Goal: Information Seeking & Learning: Learn about a topic

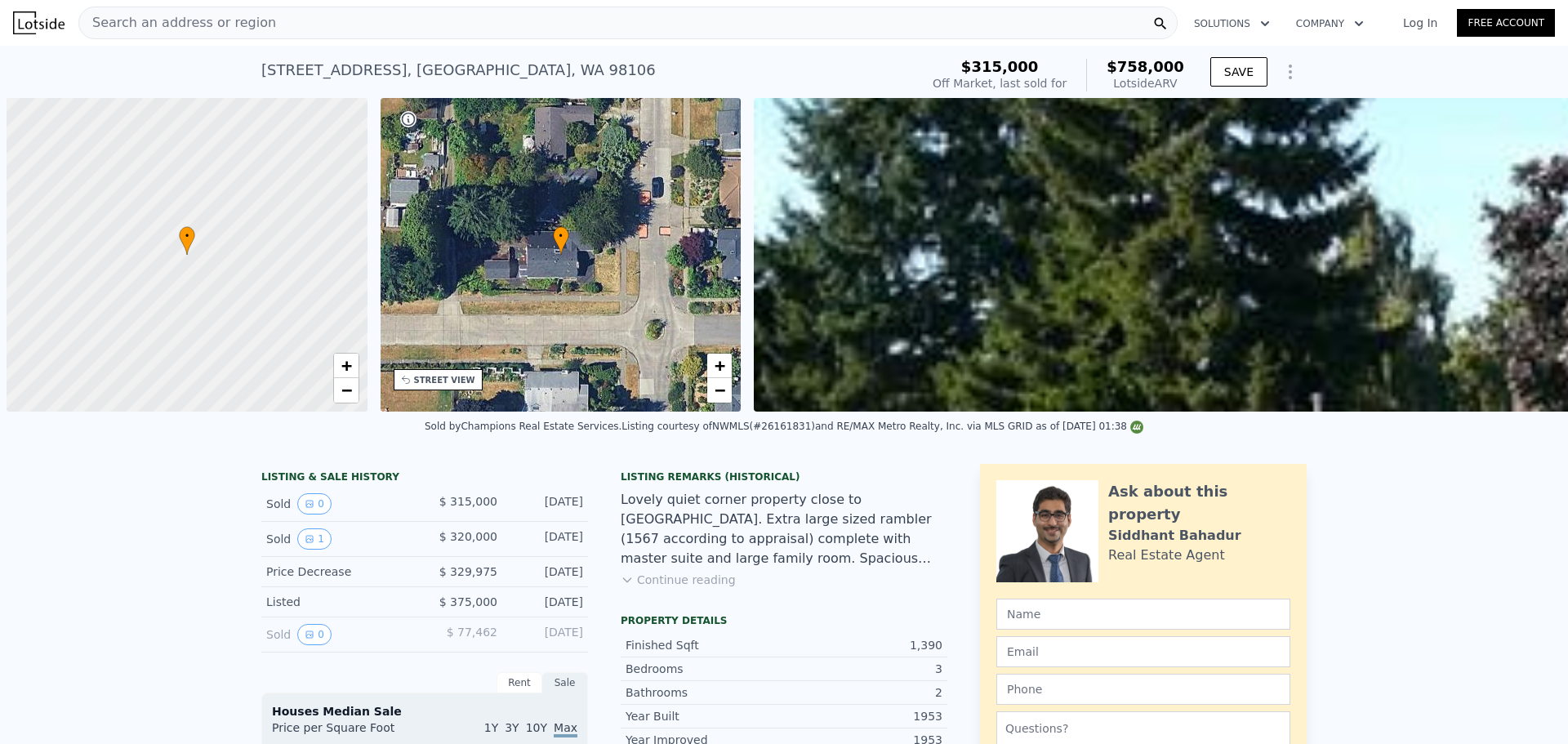
scroll to position [0, 6]
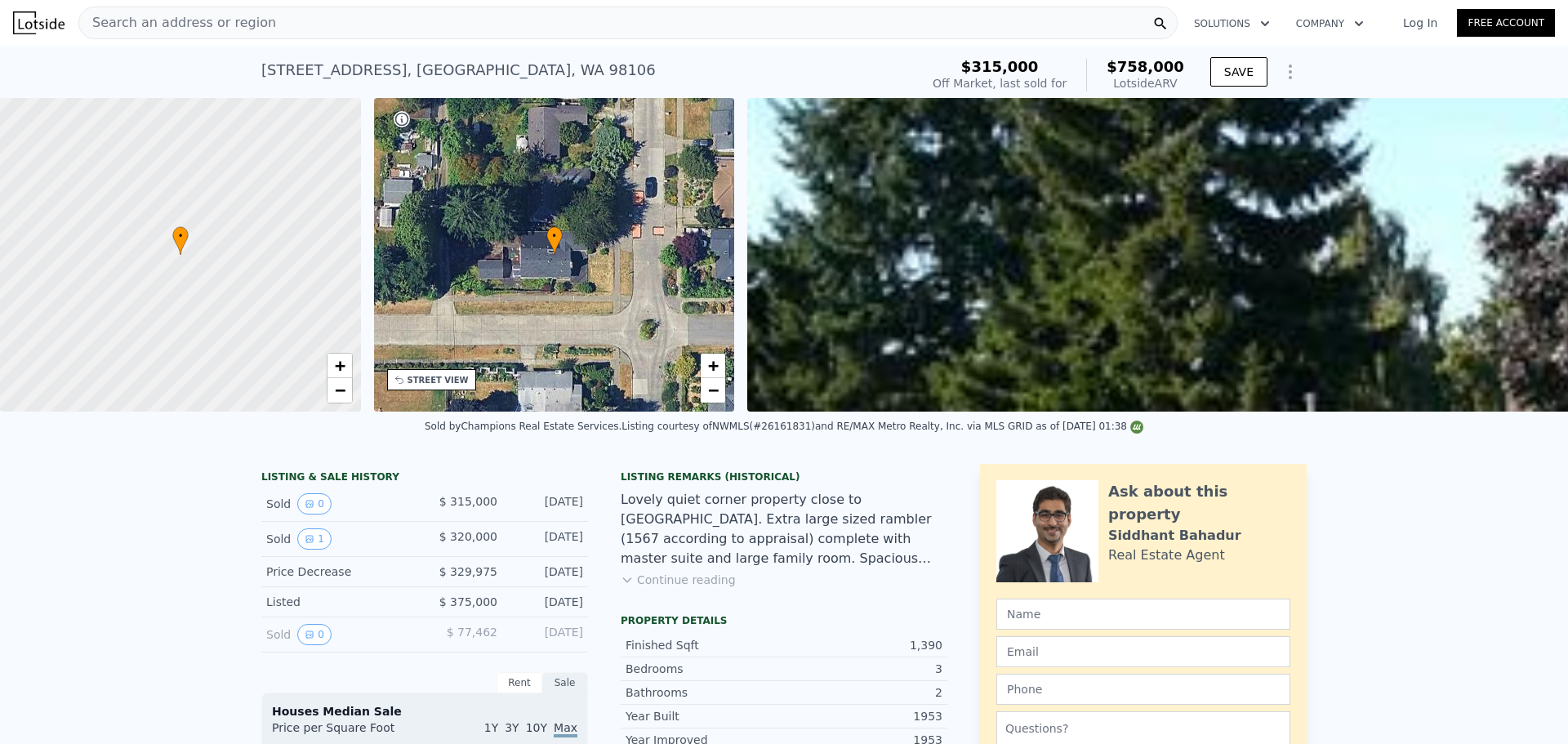
click at [307, 25] on div "Search an address or region" at bounding box center [627, 22] width 1099 height 32
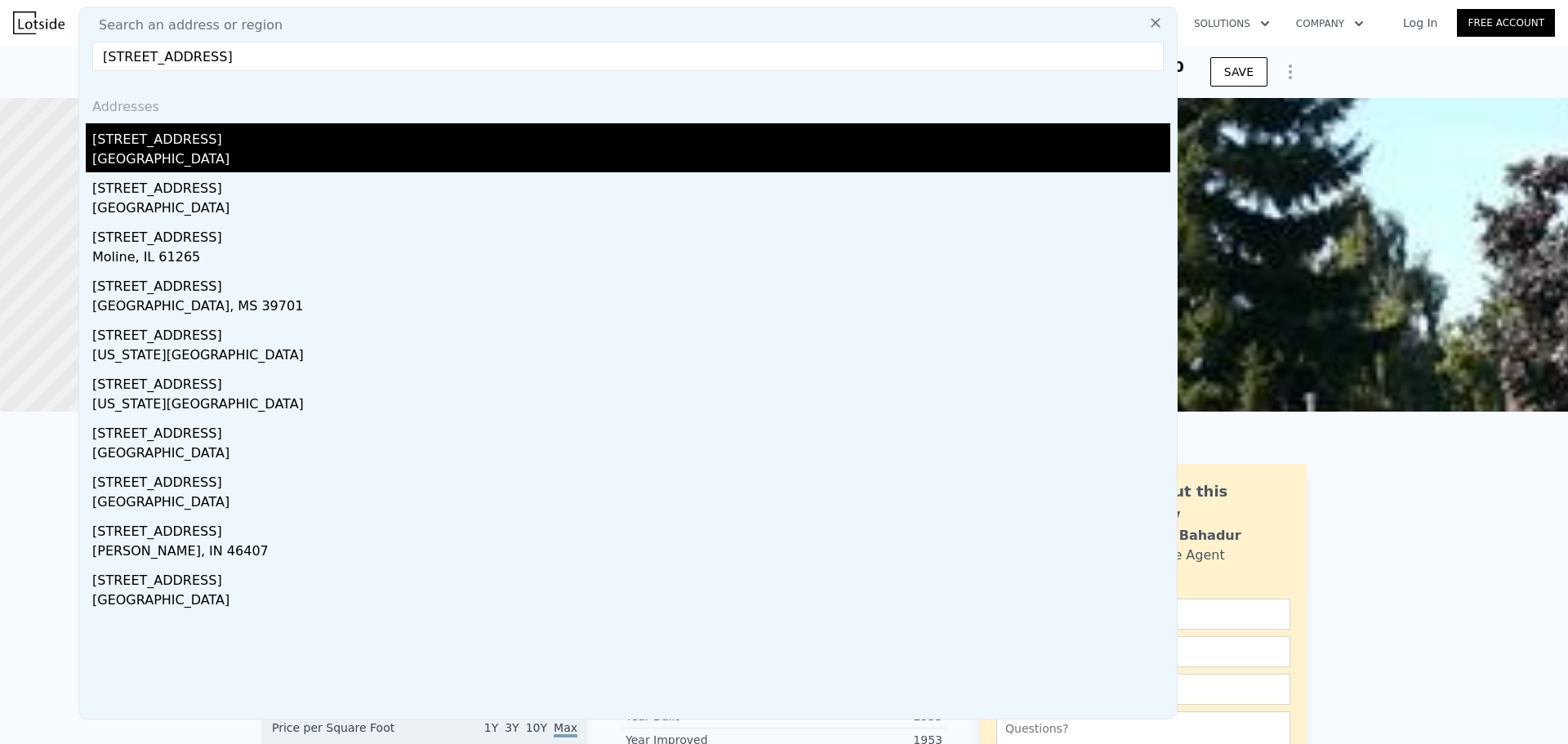
type input "[STREET_ADDRESS]"
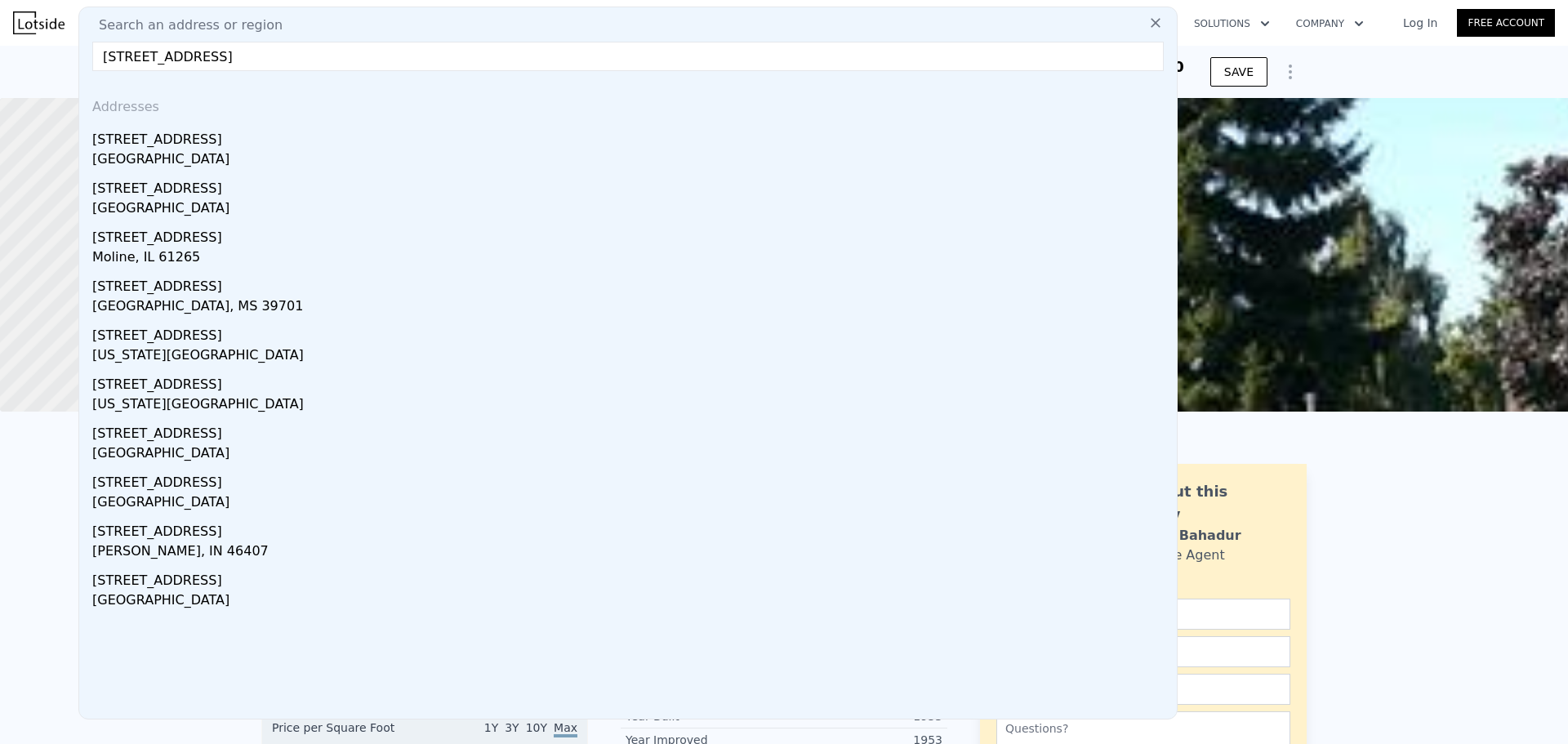
click at [230, 162] on div "[GEOGRAPHIC_DATA]" at bounding box center [631, 161] width 1078 height 23
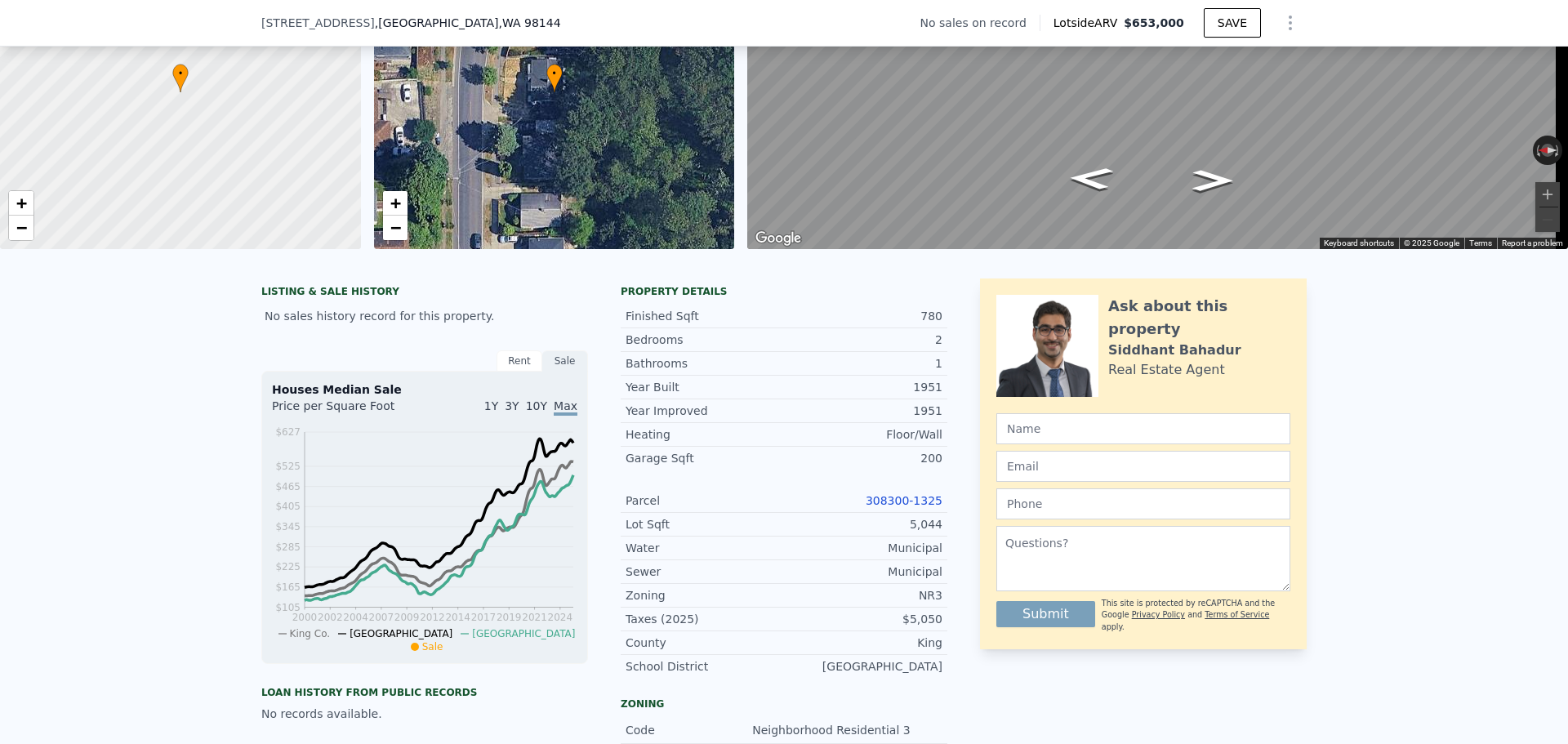
scroll to position [158, 0]
click at [899, 506] on link "308300-1325" at bounding box center [903, 499] width 76 height 13
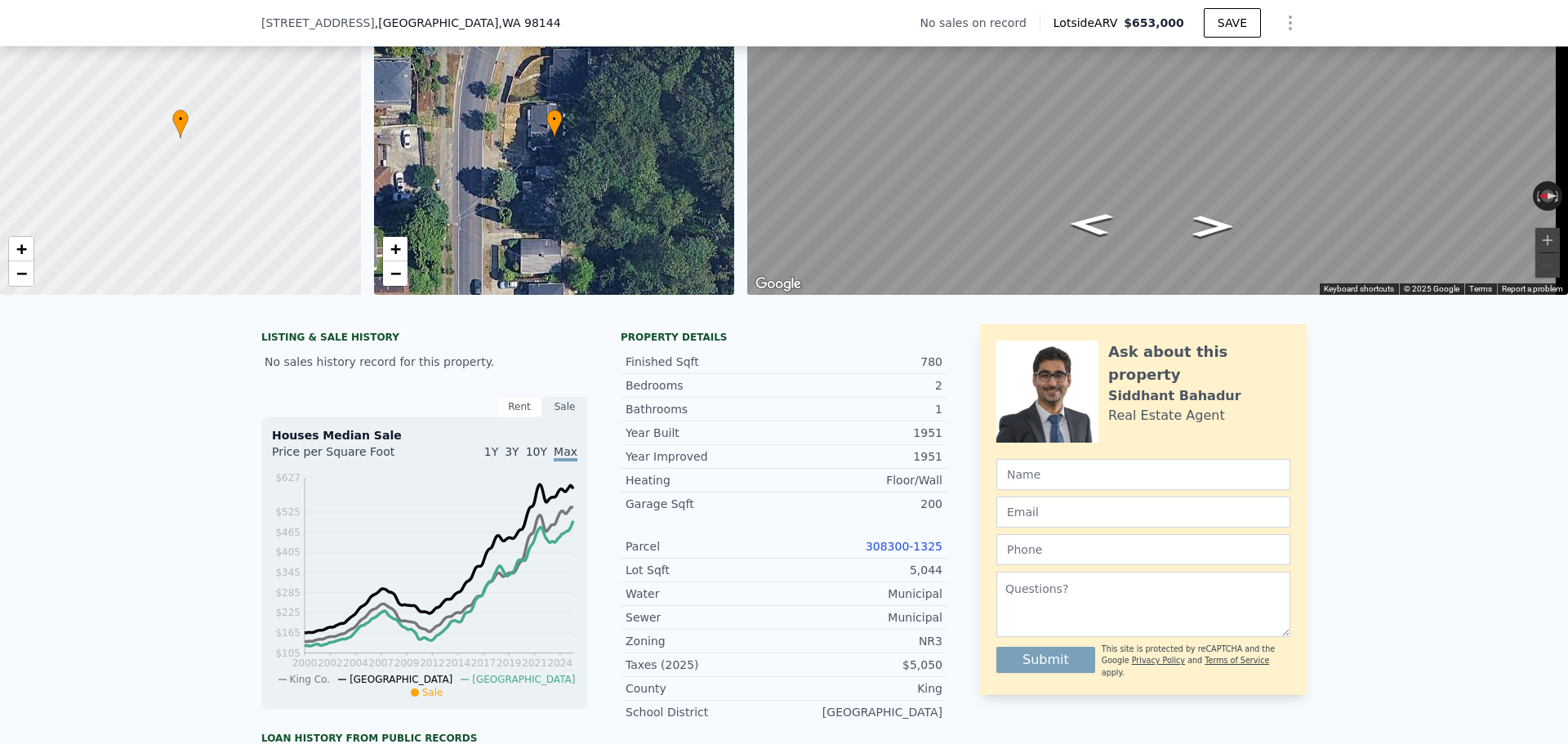
scroll to position [0, 0]
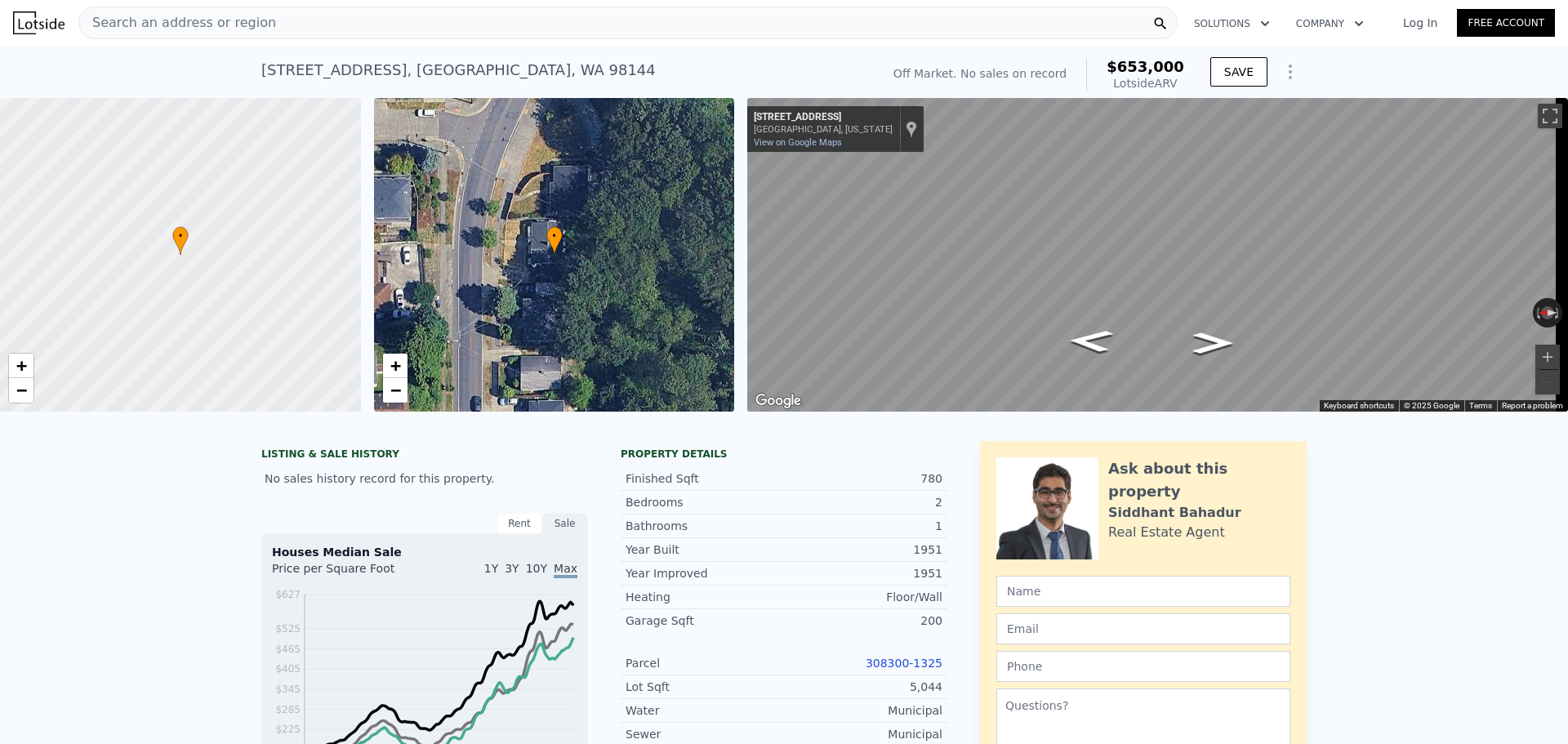
click at [231, 26] on span "Search an address or region" at bounding box center [177, 23] width 197 height 19
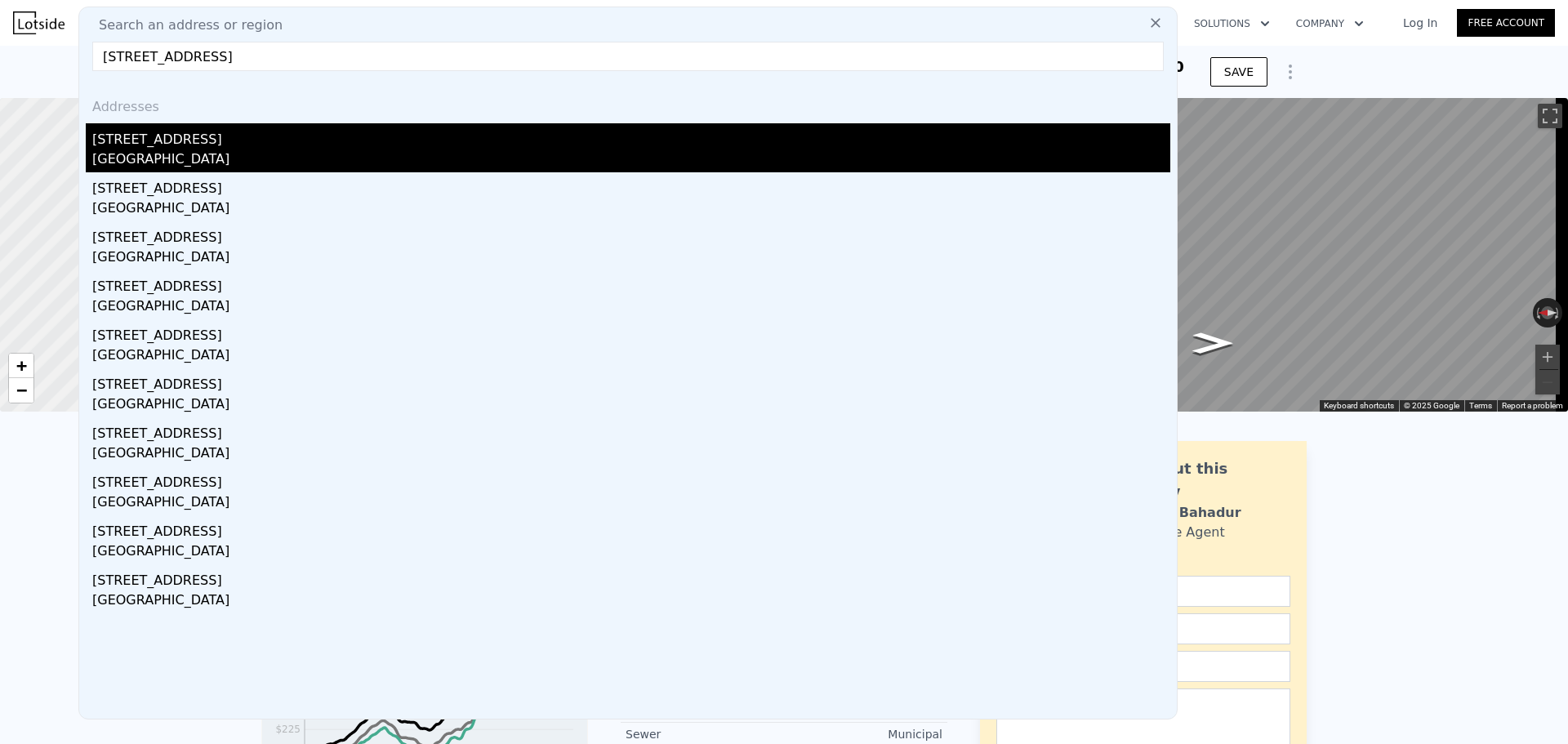
type input "[STREET_ADDRESS]"
click at [253, 143] on div "[STREET_ADDRESS]" at bounding box center [631, 137] width 1078 height 26
type input "4"
type input "0.75"
type input "2.5"
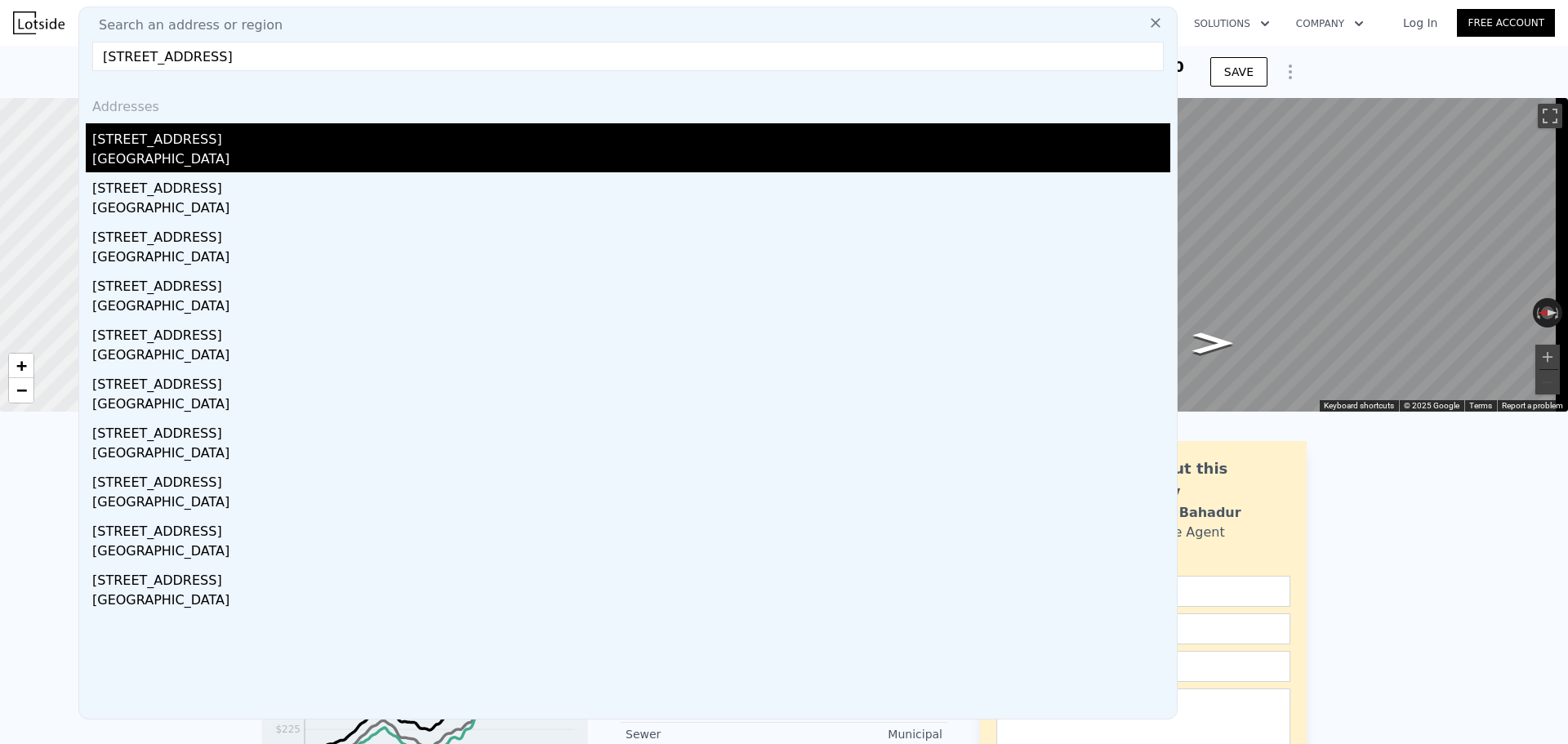
type input "1000"
type input "1700"
type input "3888"
type input "8160"
type input "$ 758,000"
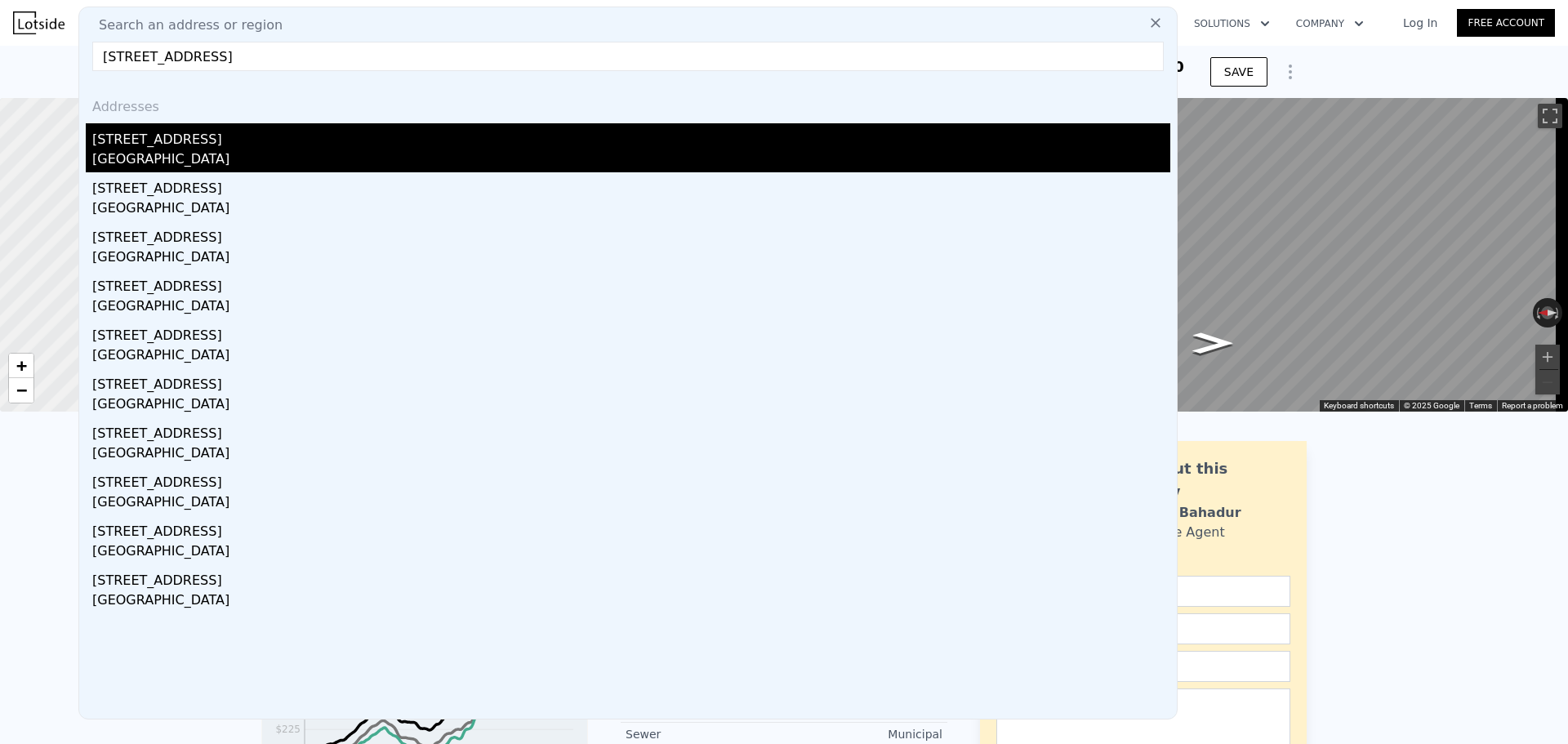
type input "6"
type input "$ 355,711"
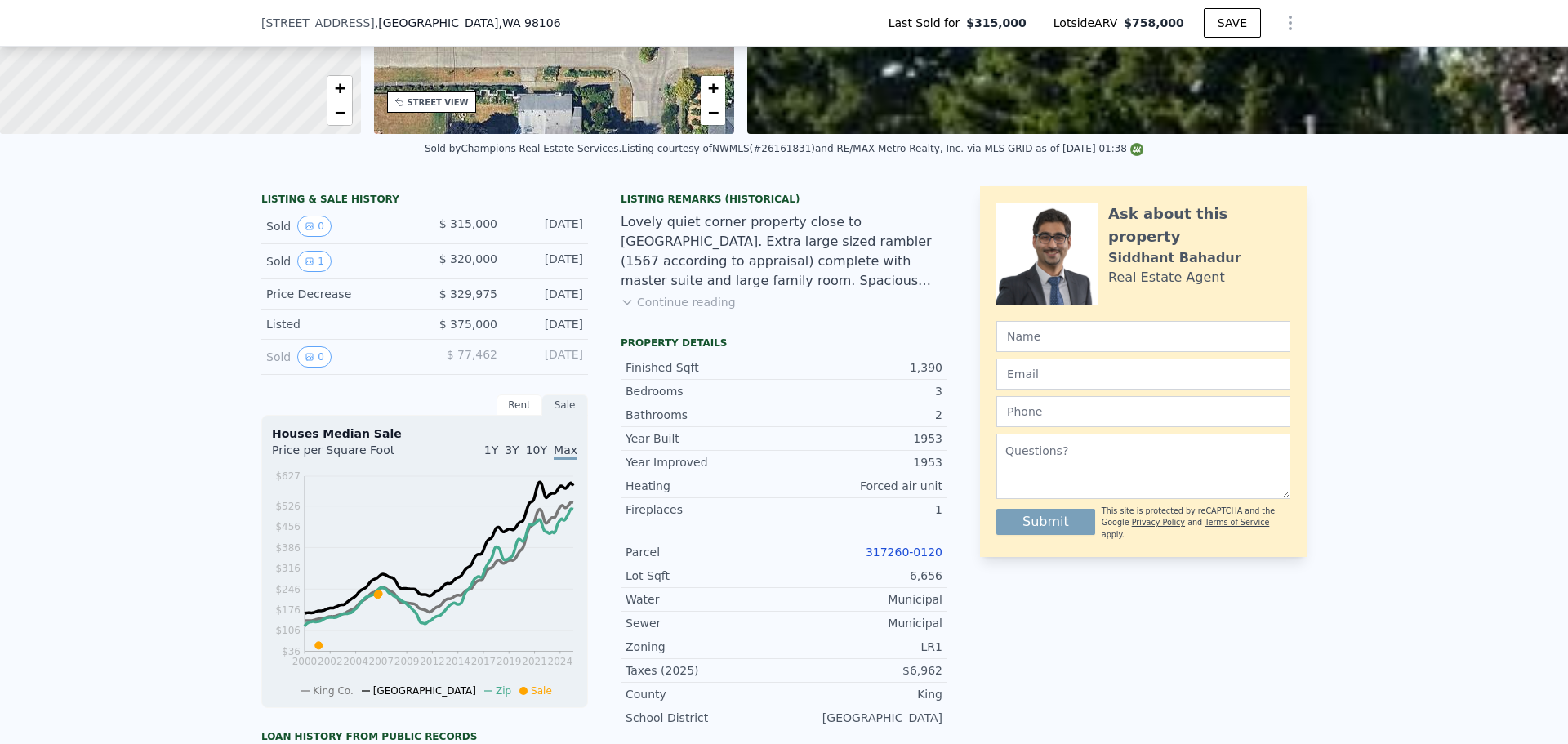
scroll to position [321, 0]
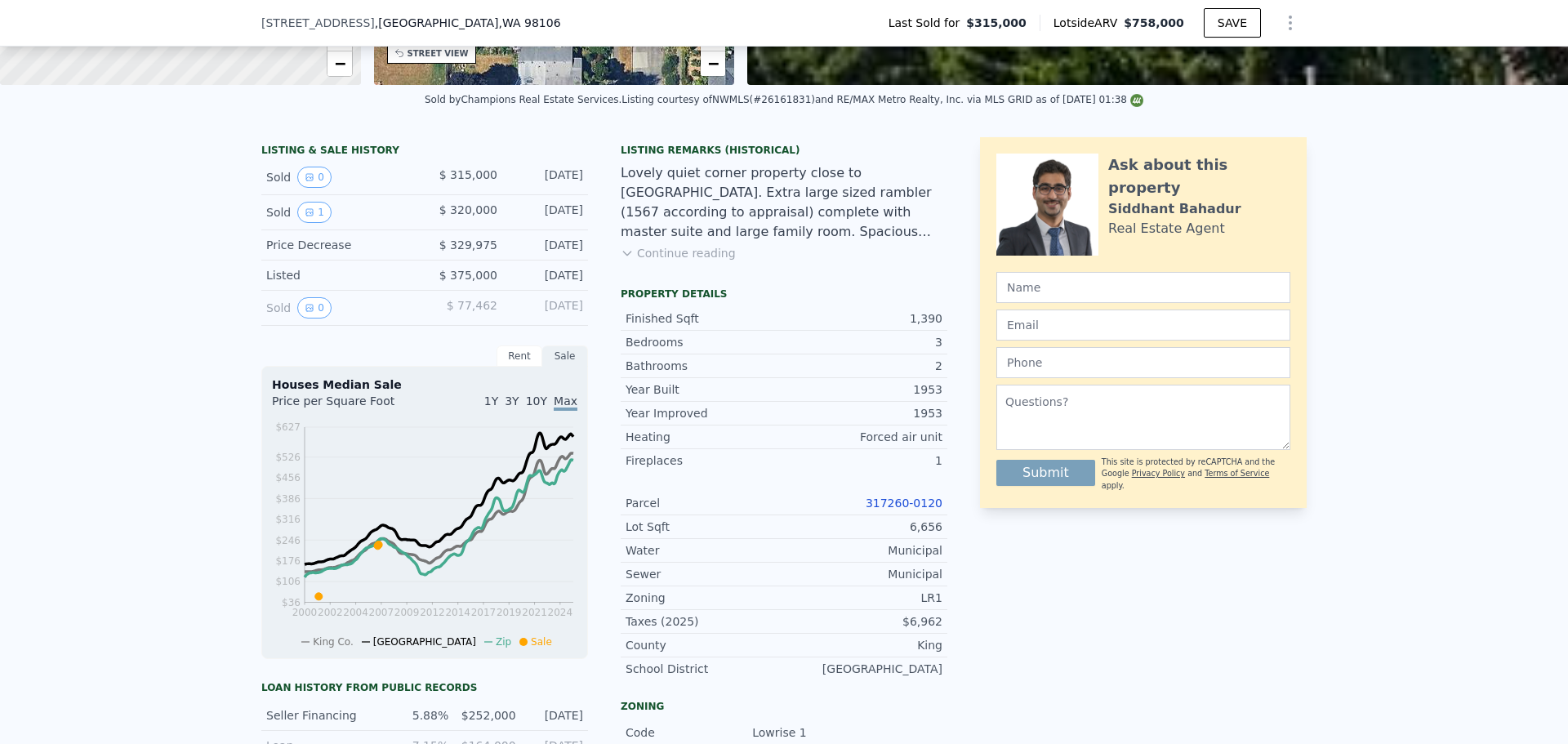
click at [914, 510] on link "317260-0120" at bounding box center [903, 503] width 76 height 13
